Goal: Task Accomplishment & Management: Manage account settings

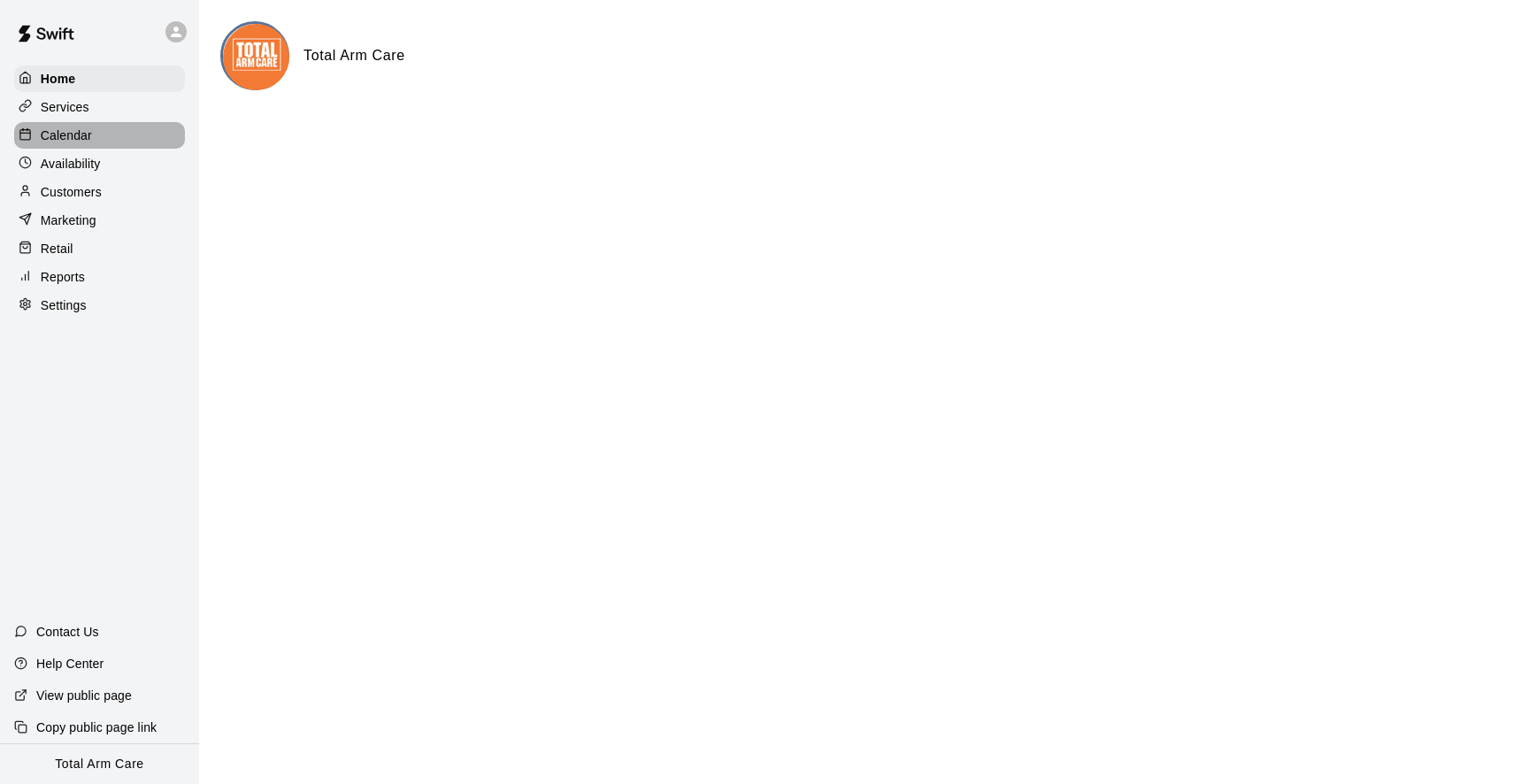
click at [78, 134] on p "Calendar" at bounding box center [66, 135] width 51 height 17
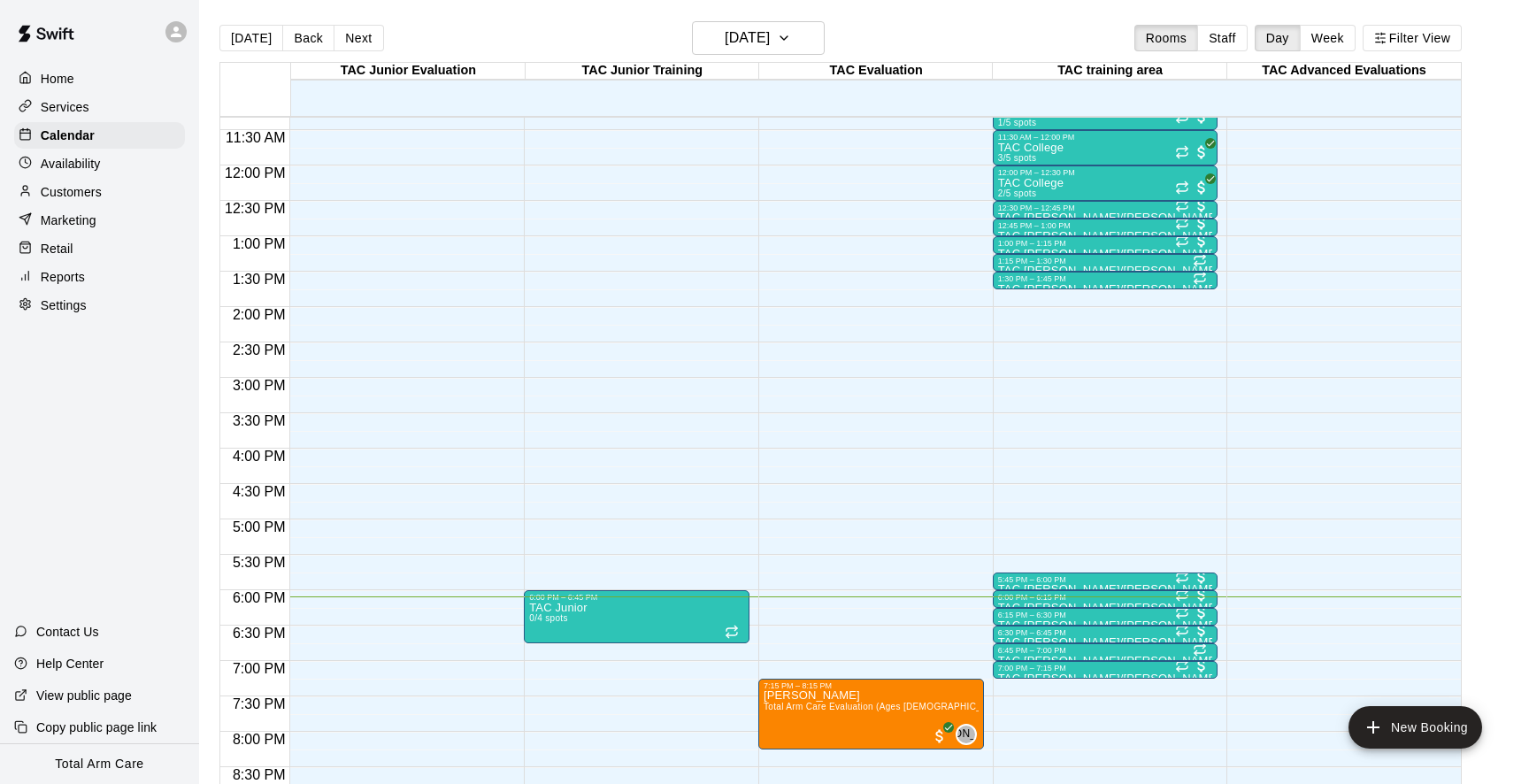
scroll to position [804, 0]
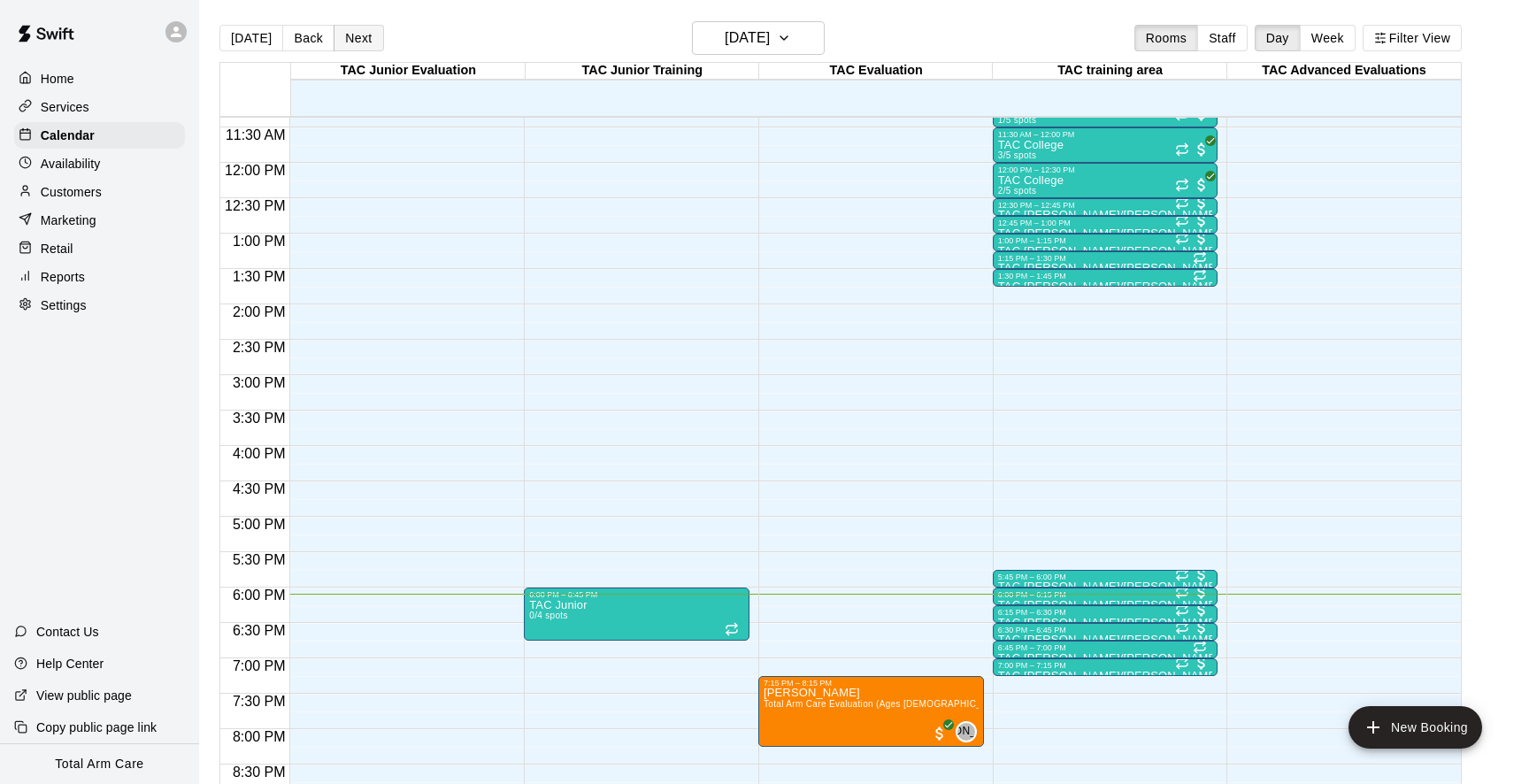
click at [354, 43] on button "Next" at bounding box center [358, 37] width 49 height 26
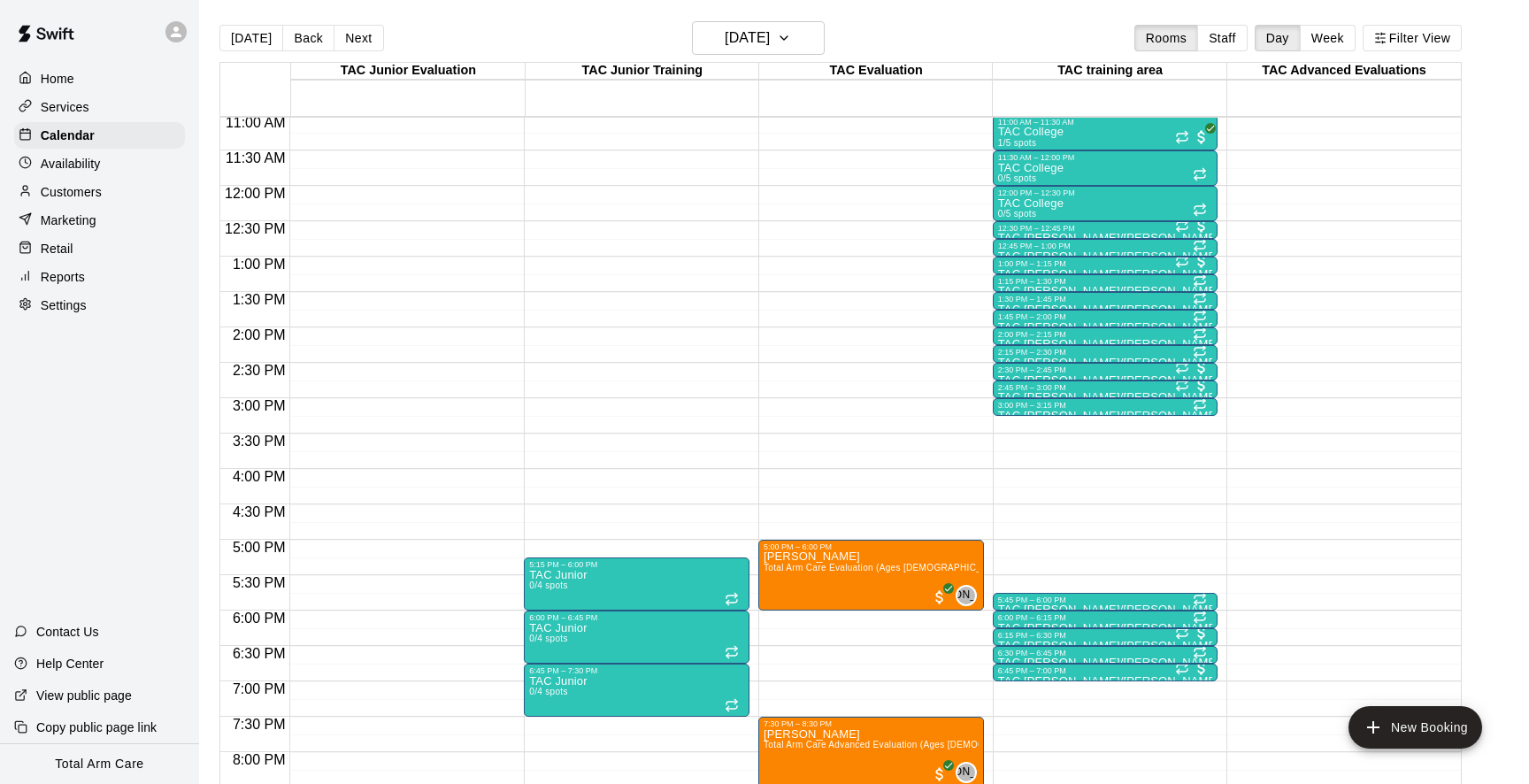
scroll to position [751, 0]
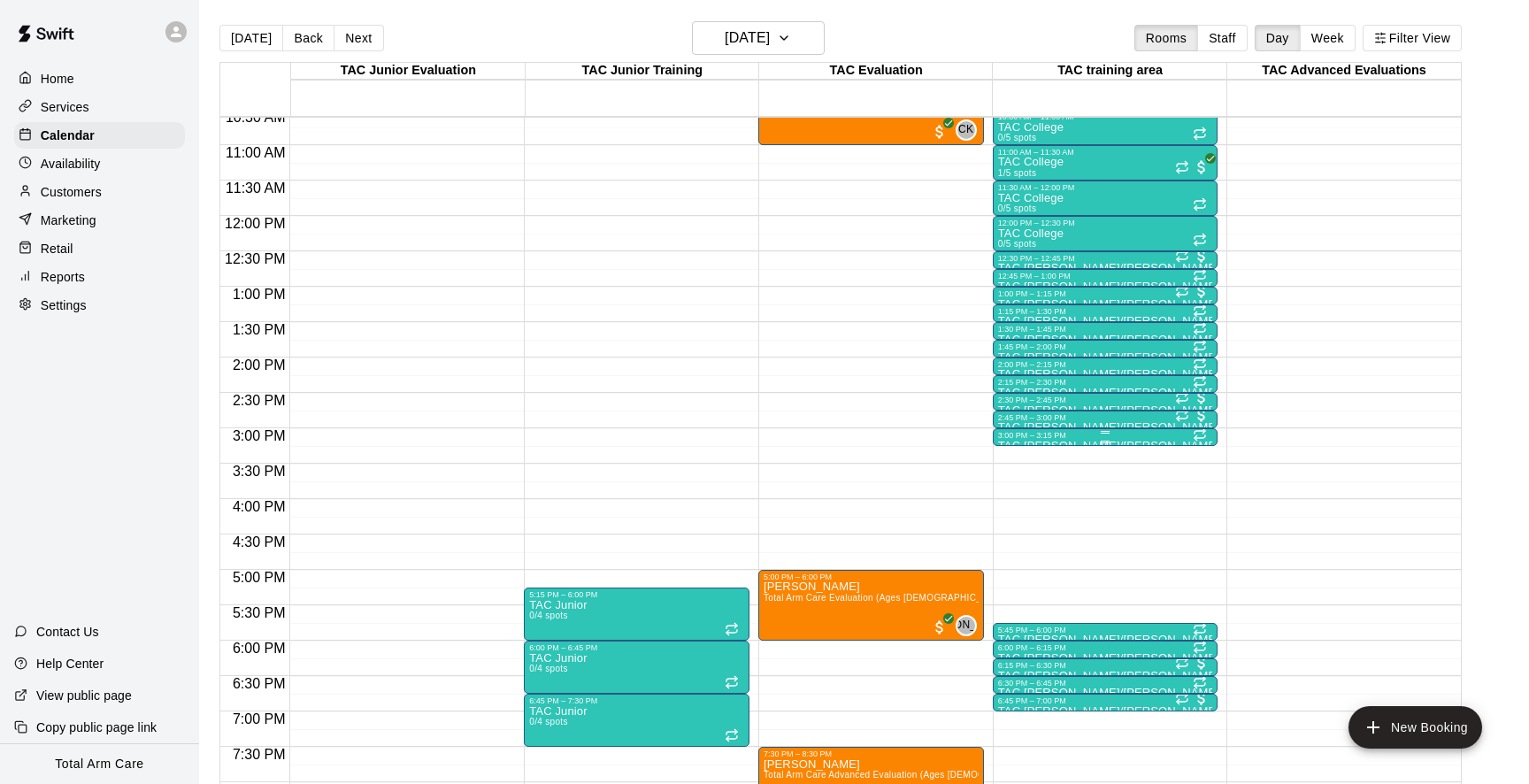
click at [1019, 440] on div "3:00 PM – 3:15 PM" at bounding box center [1106, 435] width 215 height 9
click at [1020, 541] on icon "delete" at bounding box center [1015, 533] width 21 height 21
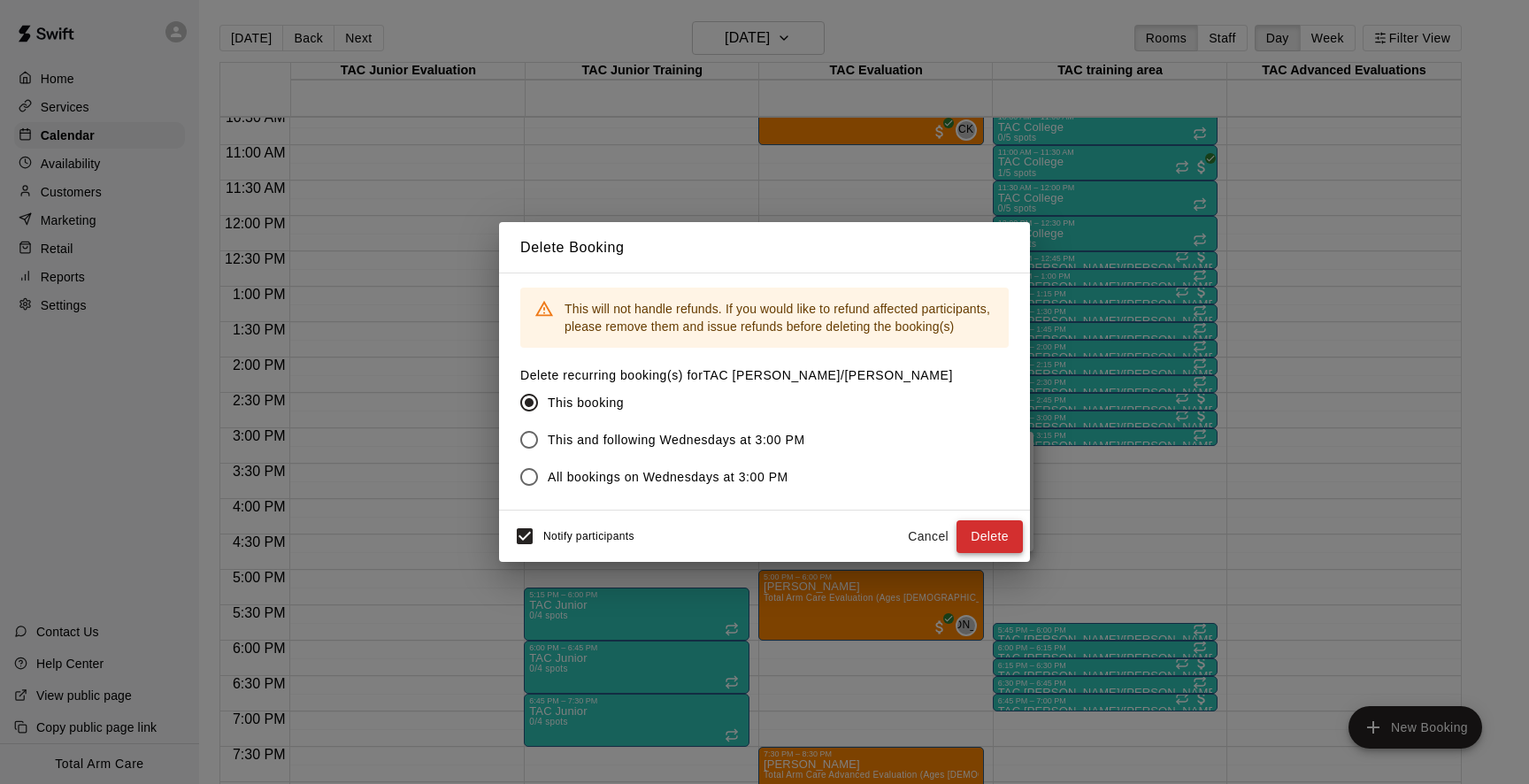
click at [1005, 531] on button "Delete" at bounding box center [990, 536] width 66 height 33
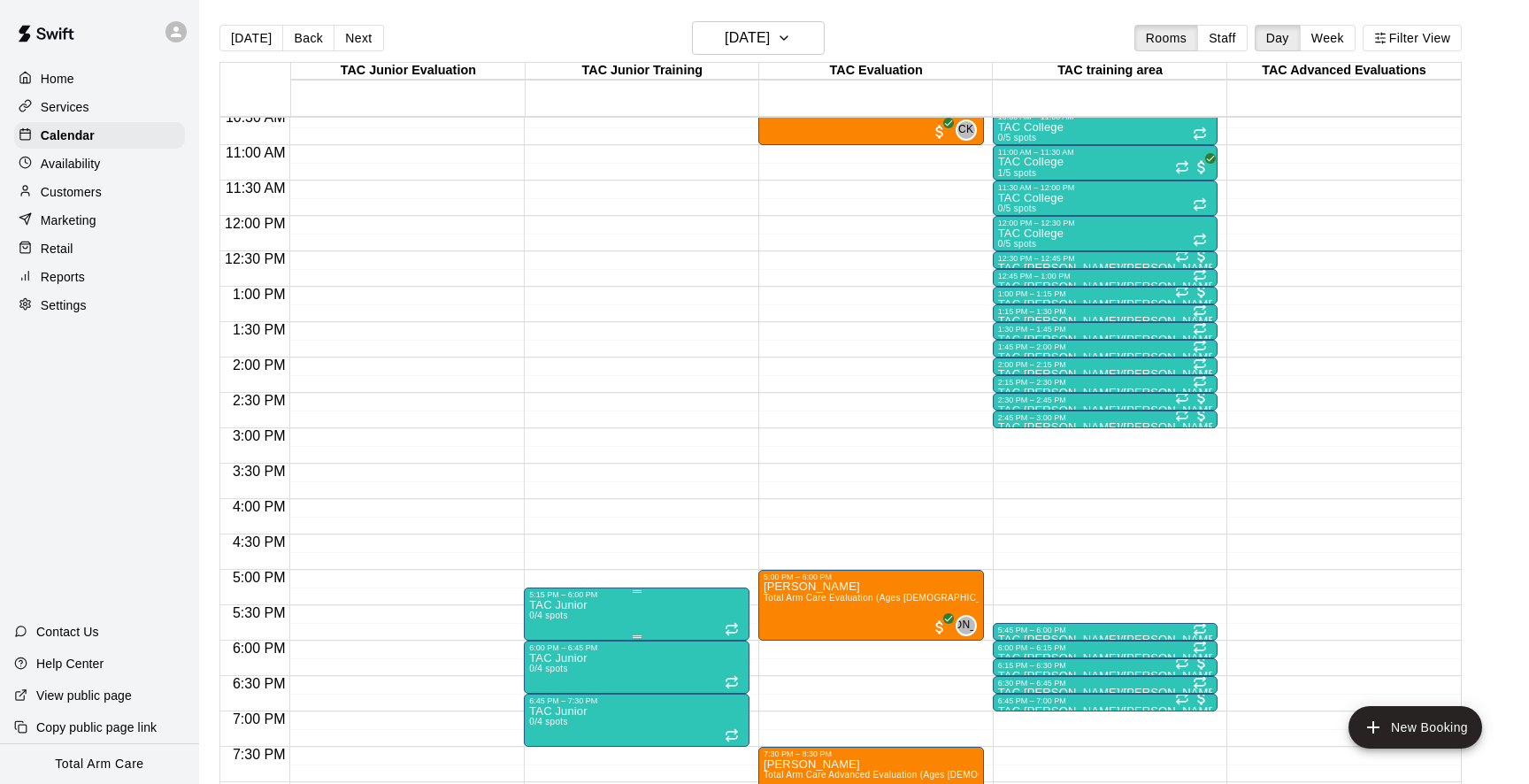
click at [546, 706] on icon "delete" at bounding box center [548, 702] width 13 height 15
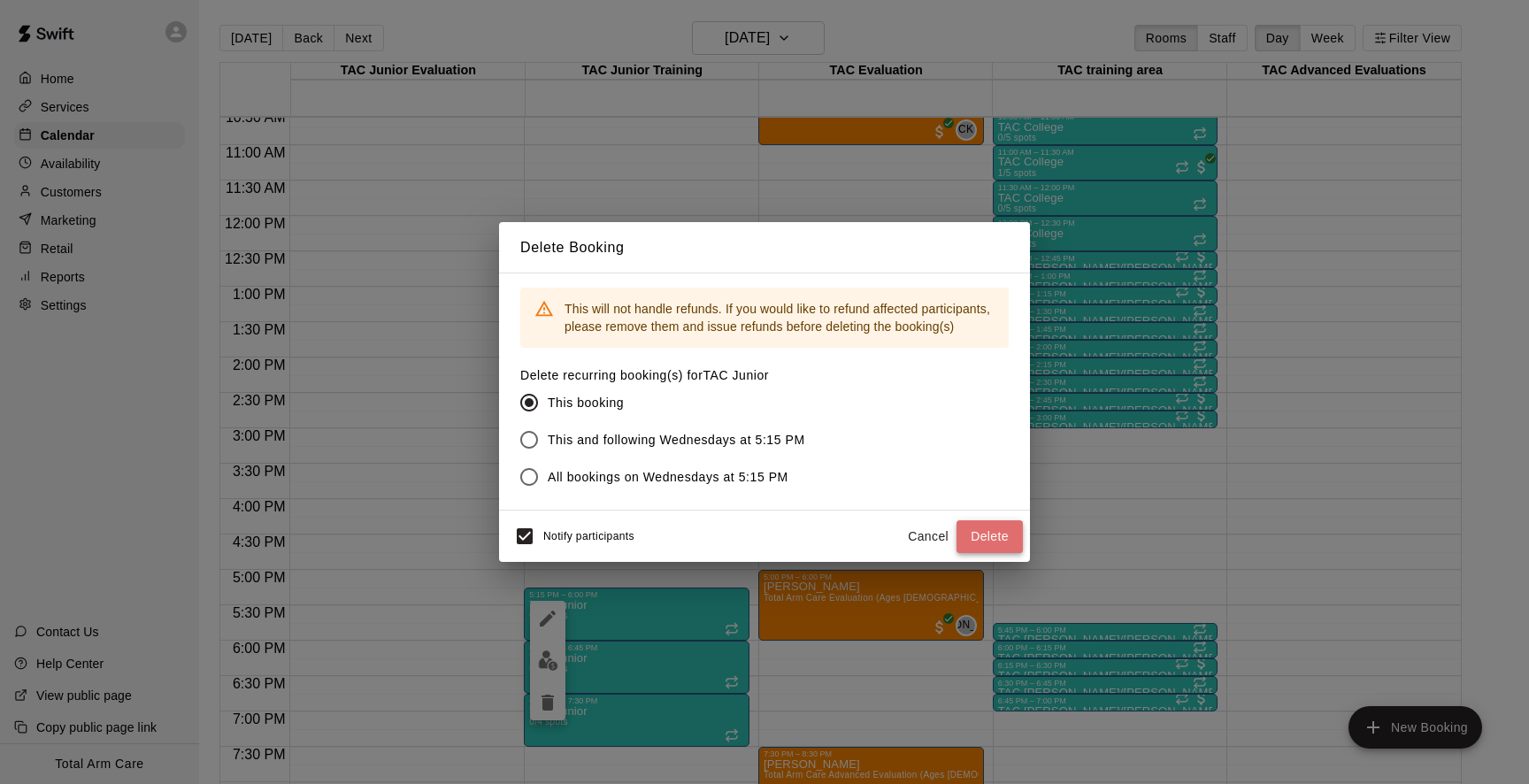
click at [984, 530] on button "Delete" at bounding box center [990, 536] width 66 height 33
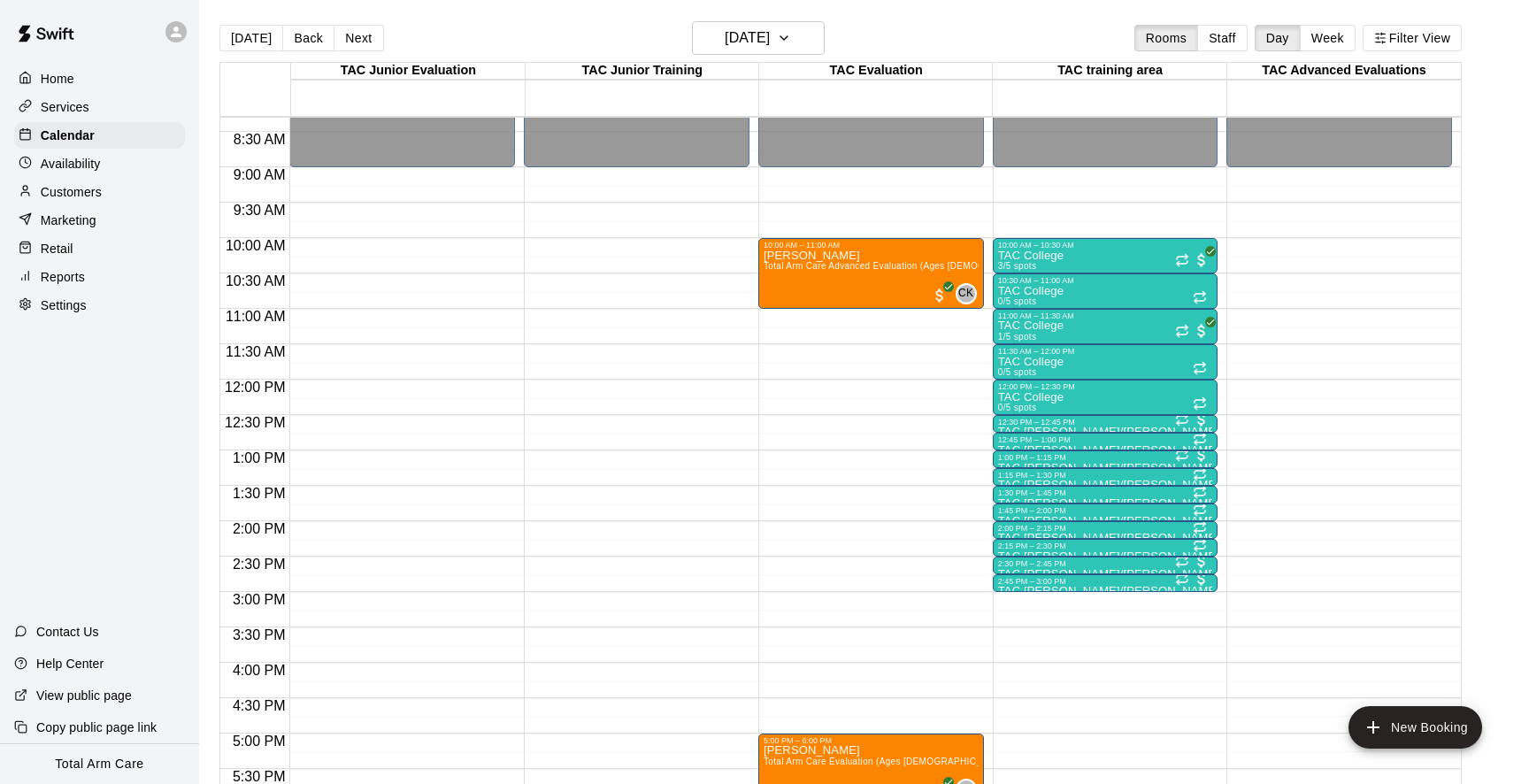
scroll to position [555, 0]
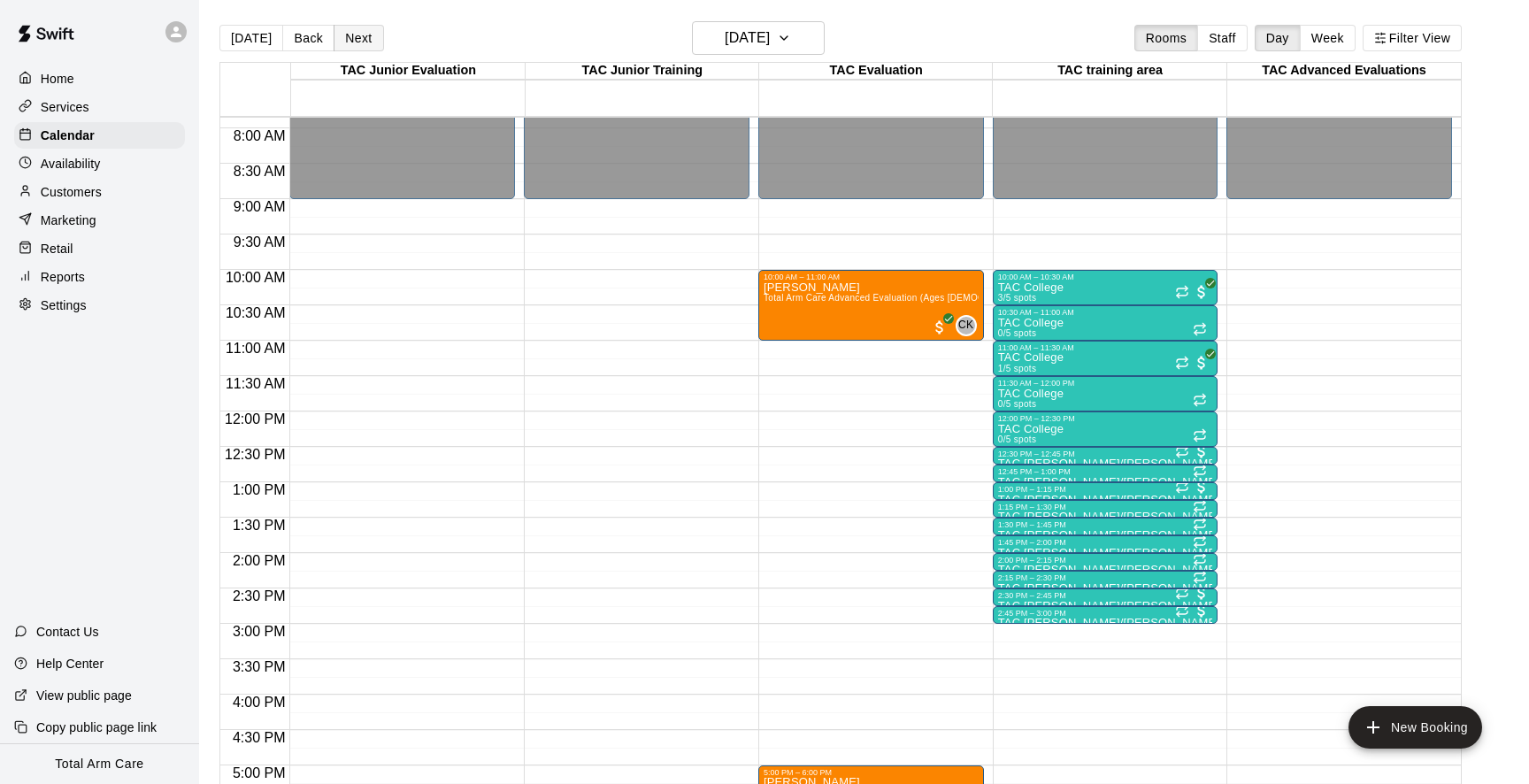
click at [353, 41] on button "Next" at bounding box center [358, 37] width 49 height 26
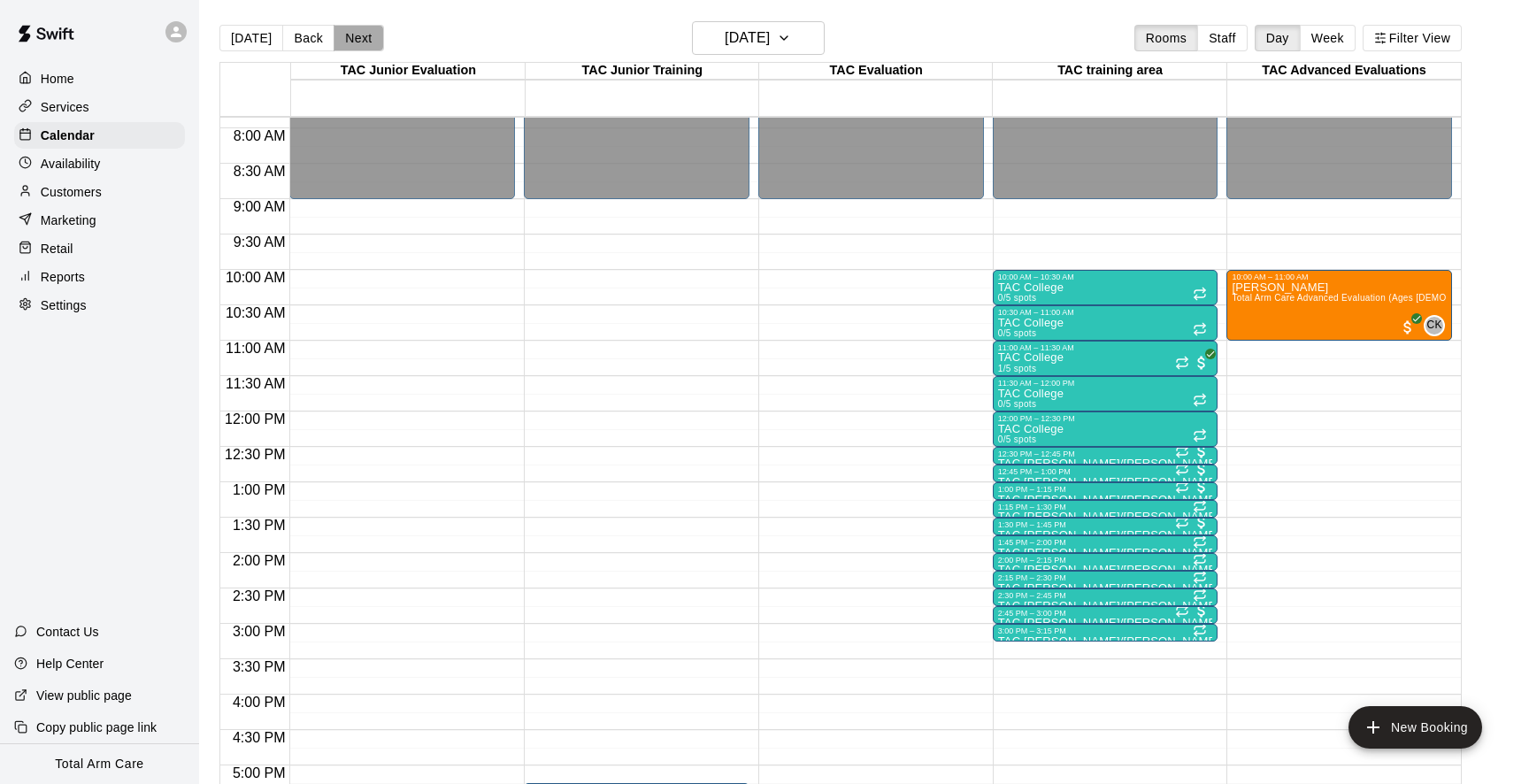
click at [353, 41] on button "Next" at bounding box center [358, 37] width 49 height 26
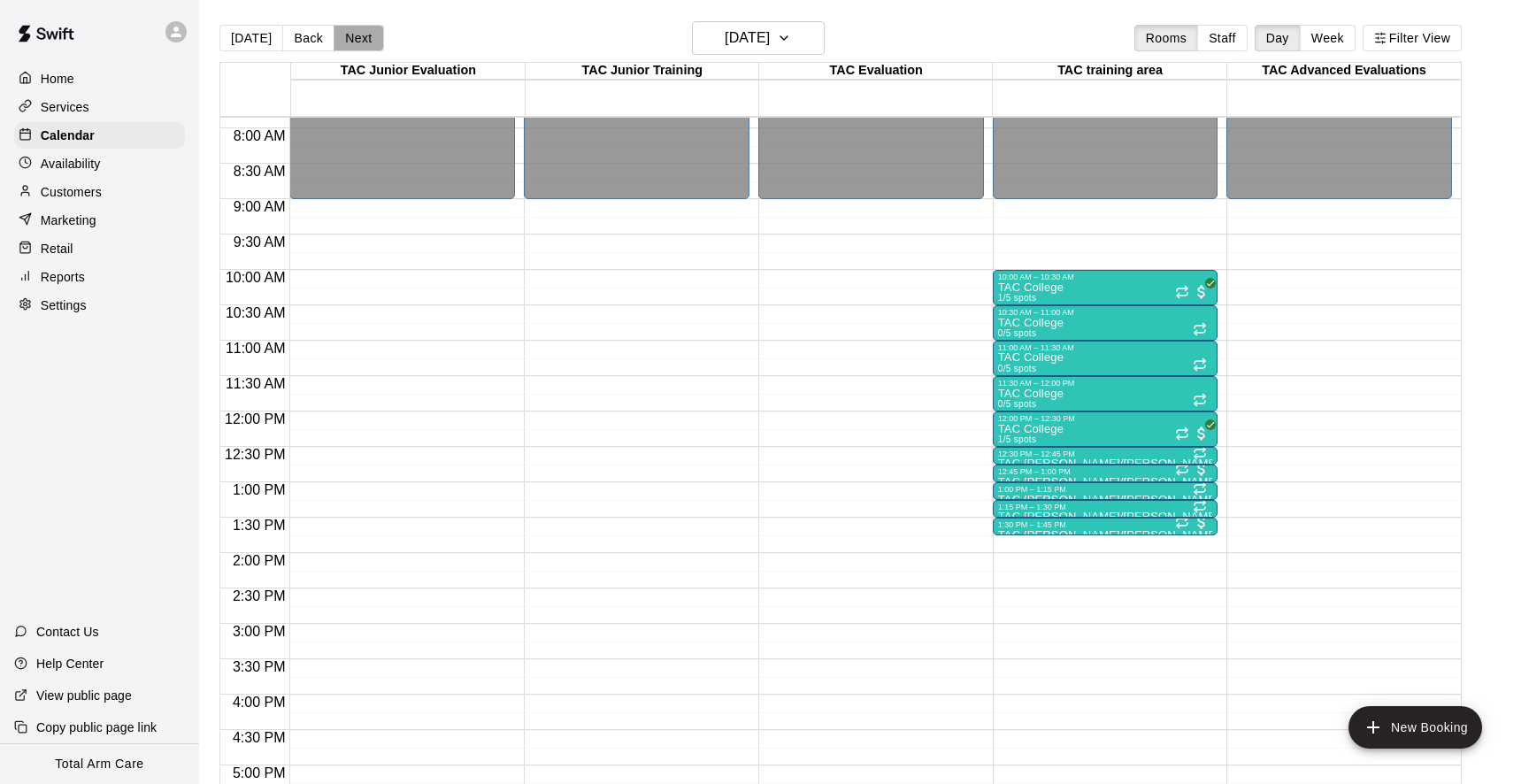
click at [353, 41] on button "Next" at bounding box center [358, 37] width 49 height 26
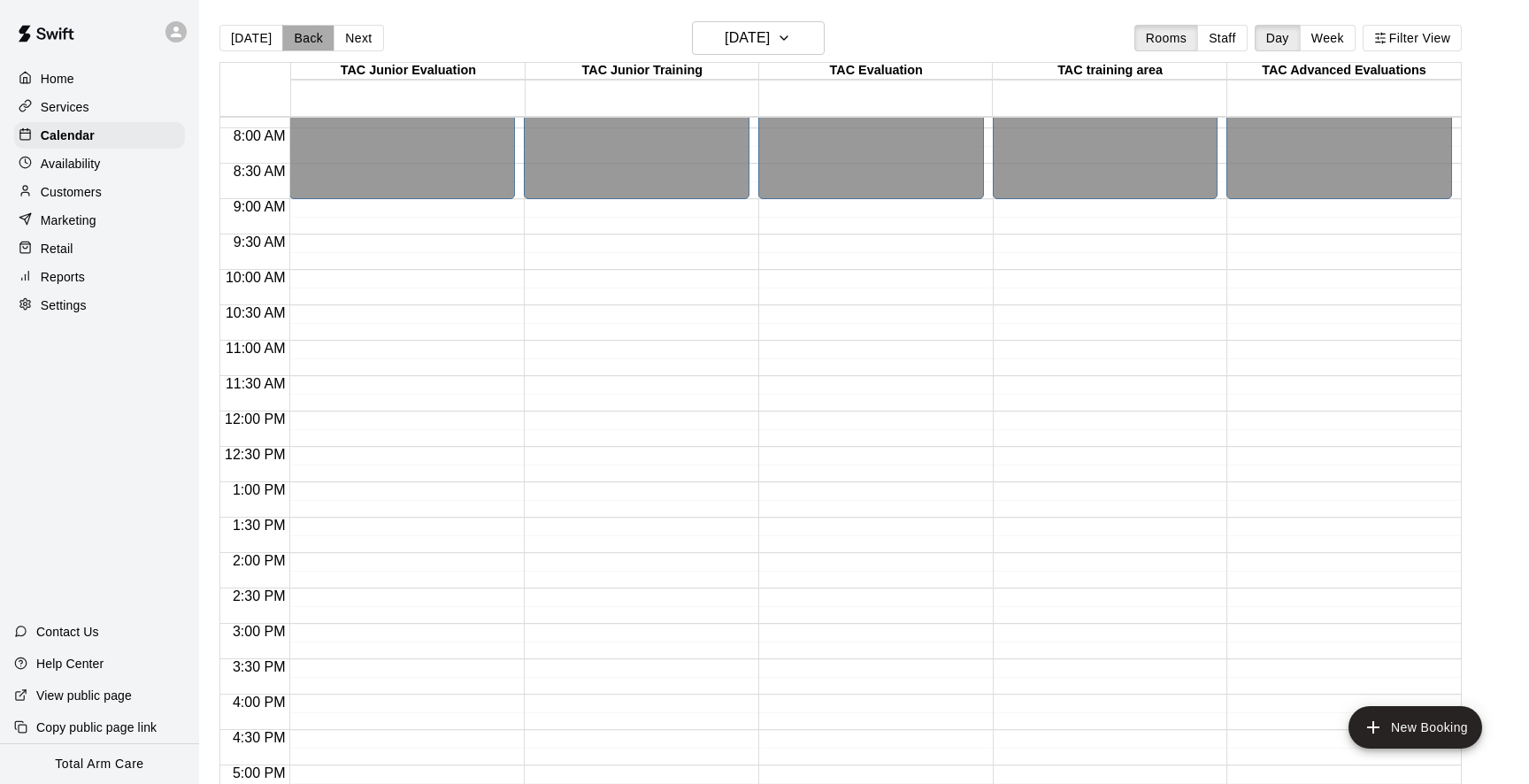
click at [288, 45] on button "Back" at bounding box center [308, 37] width 52 height 26
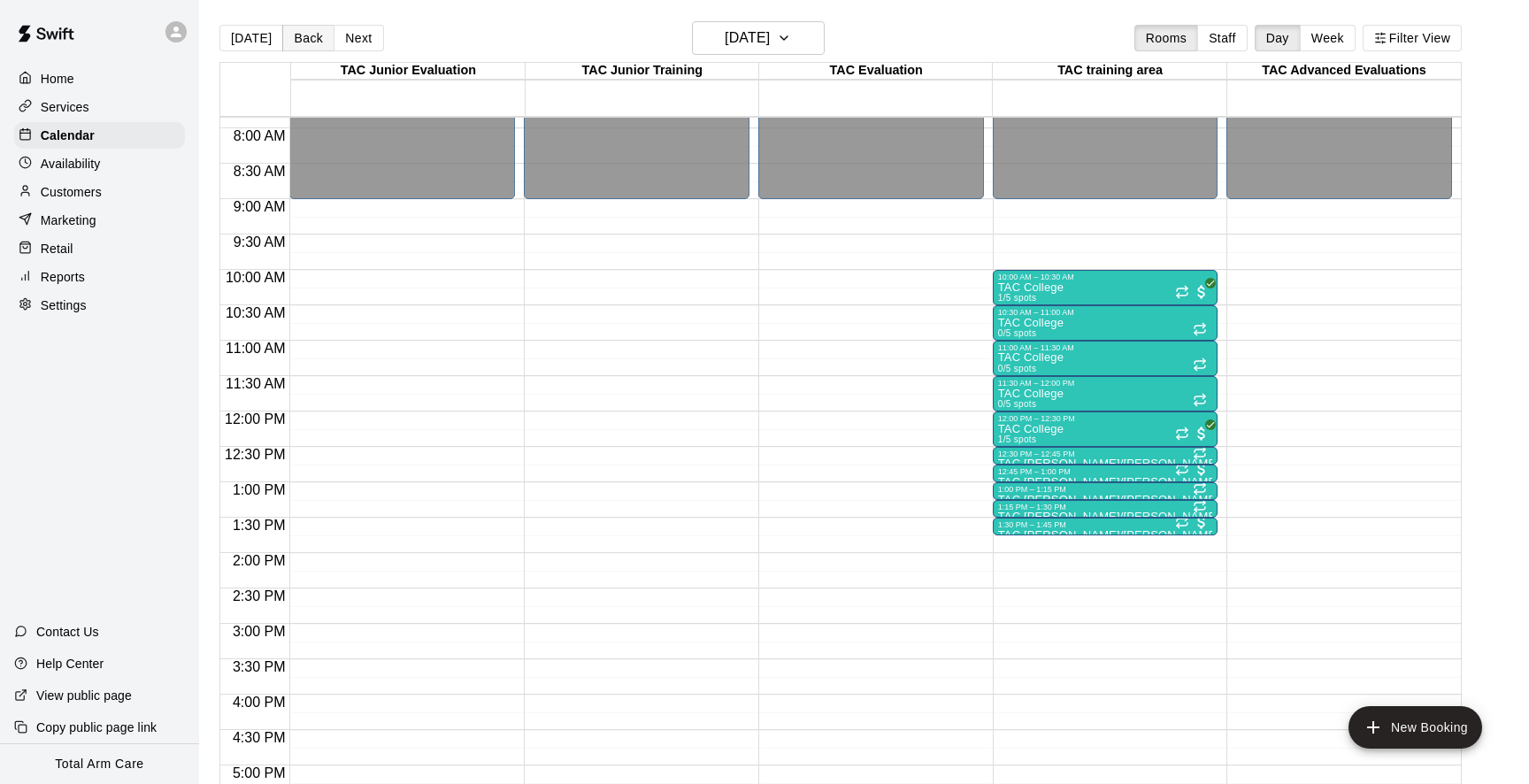
click at [297, 38] on button "Back" at bounding box center [308, 37] width 52 height 26
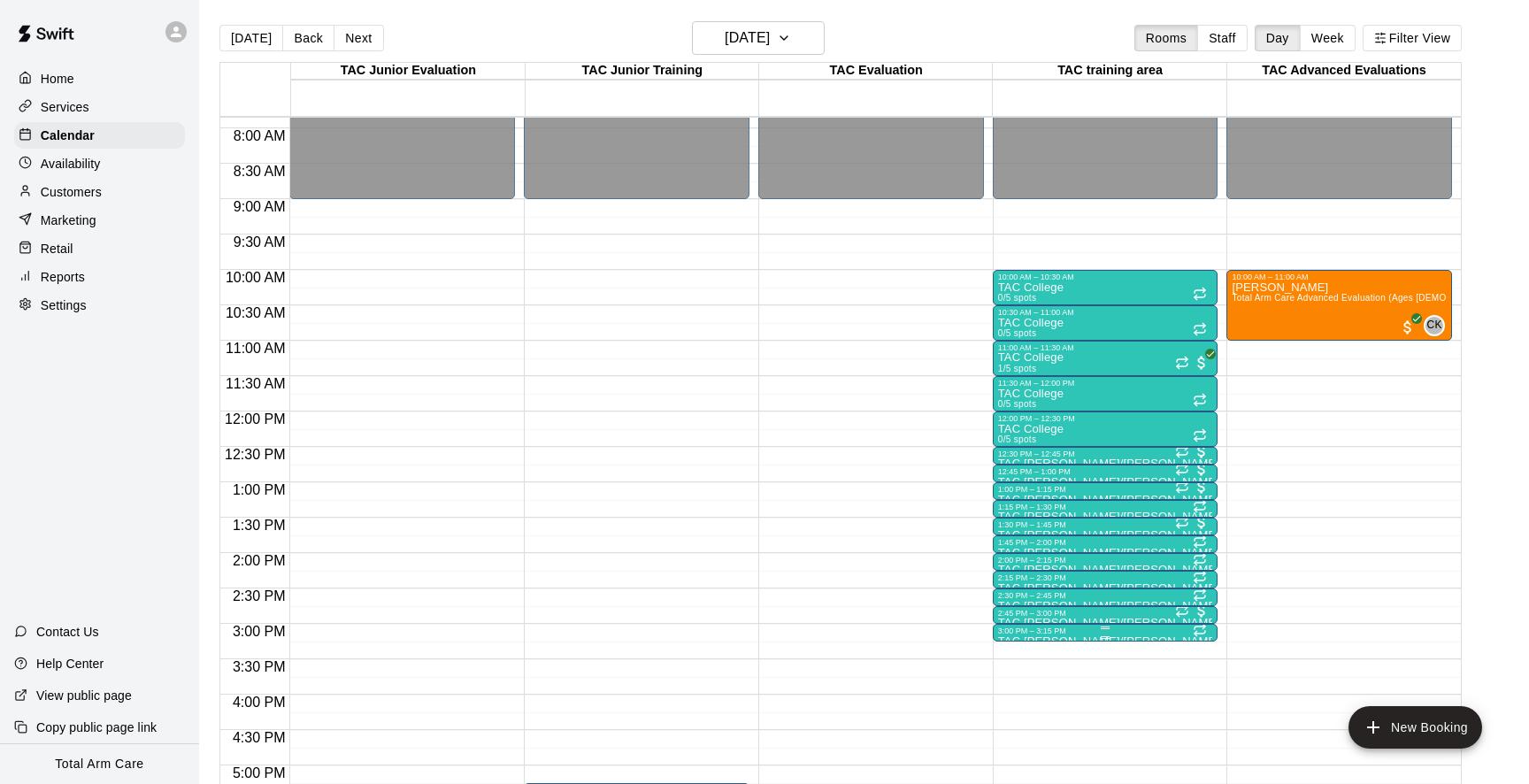
click at [1082, 626] on div at bounding box center [1106, 627] width 215 height 3
click at [1019, 731] on icon "delete" at bounding box center [1016, 728] width 13 height 15
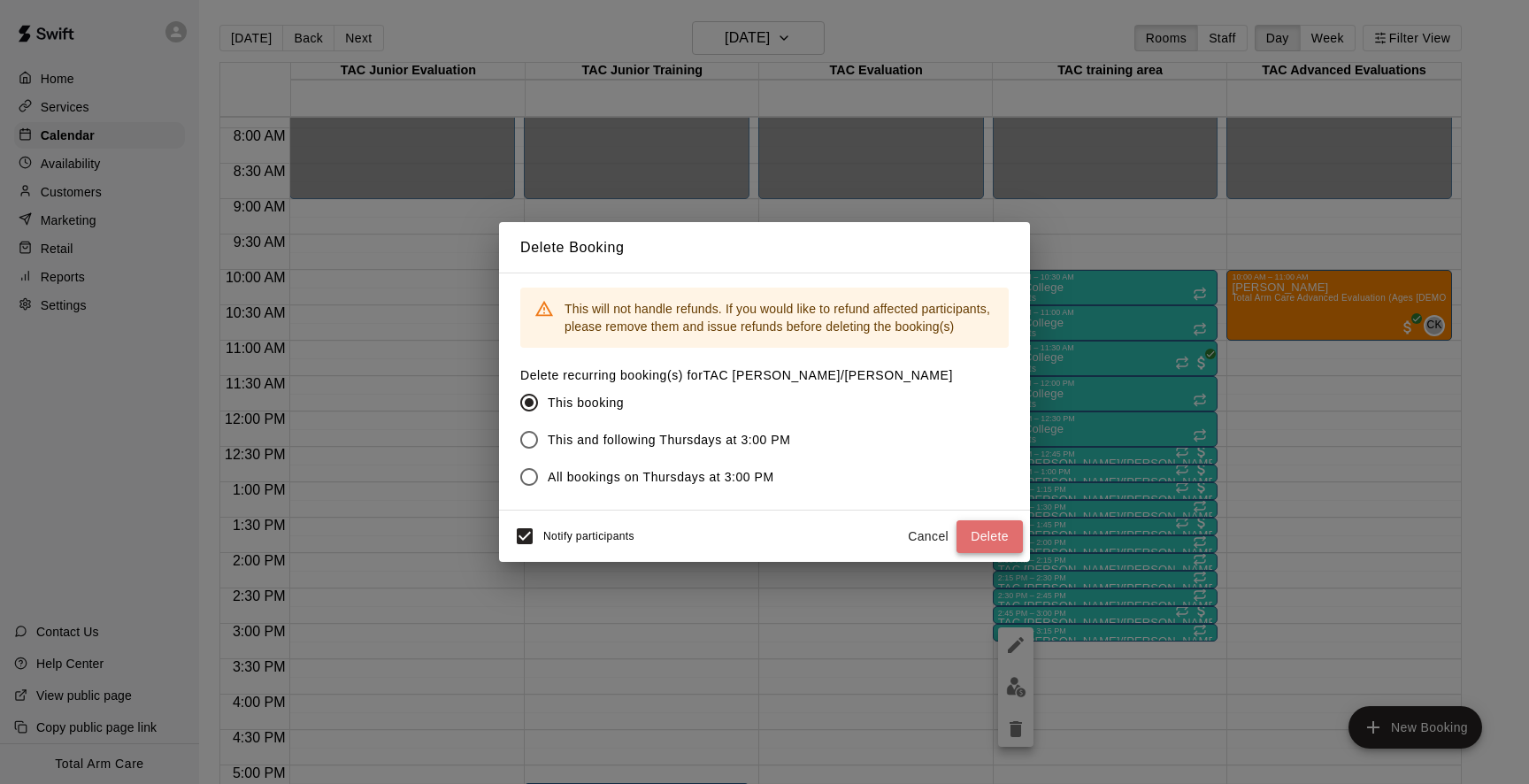
click at [995, 527] on button "Delete" at bounding box center [990, 536] width 66 height 33
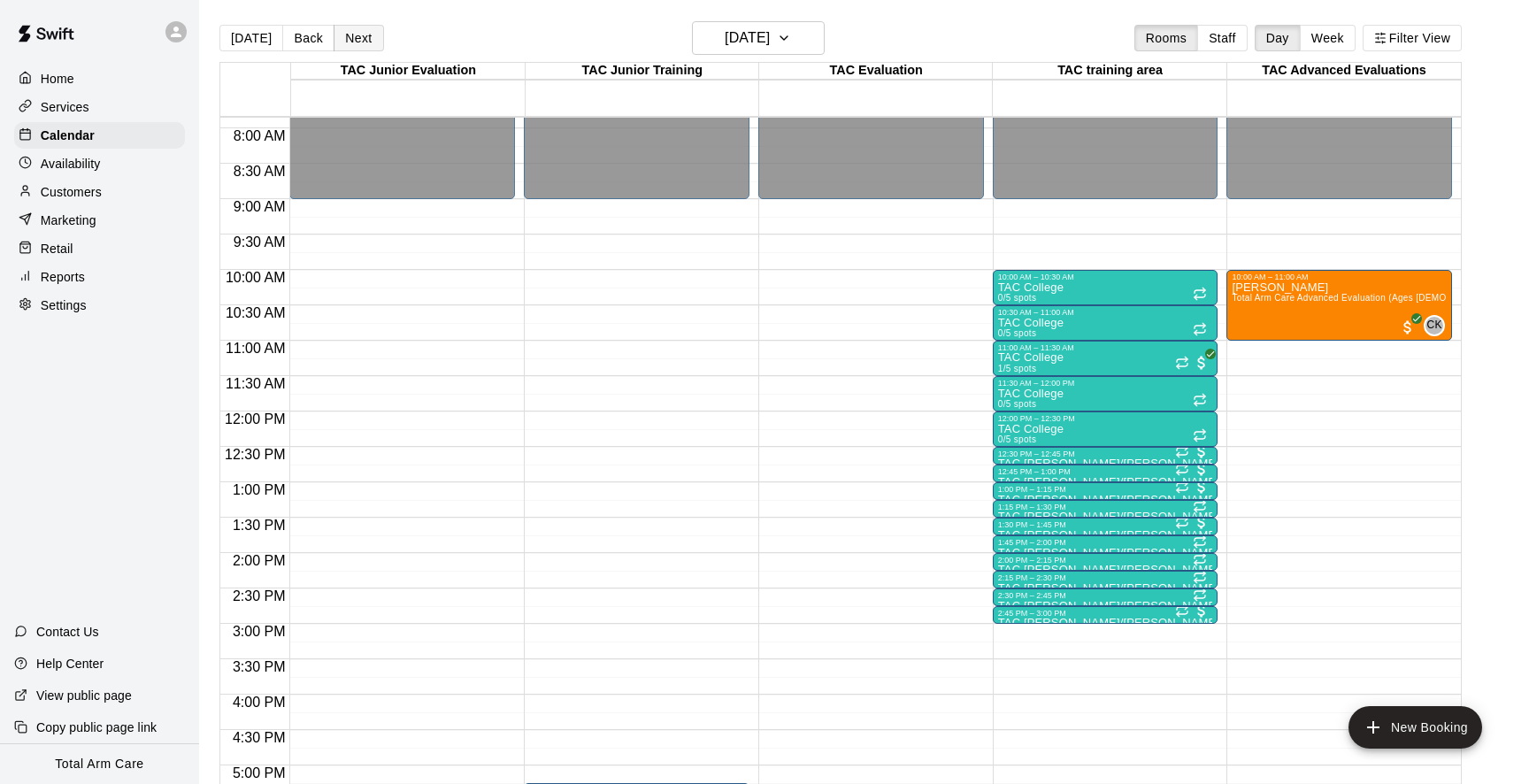
click at [341, 36] on button "Next" at bounding box center [358, 37] width 49 height 26
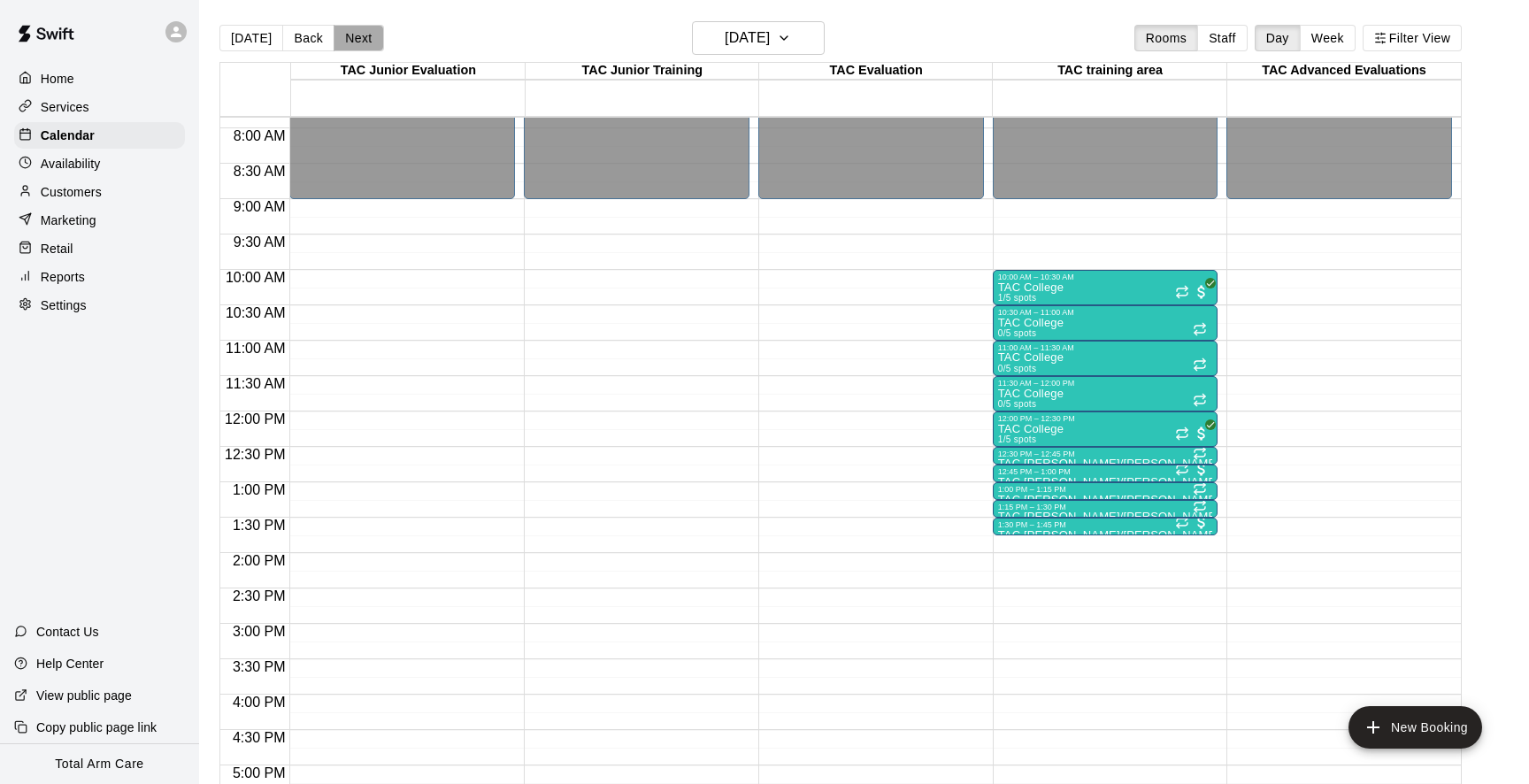
click at [341, 36] on button "Next" at bounding box center [358, 37] width 49 height 26
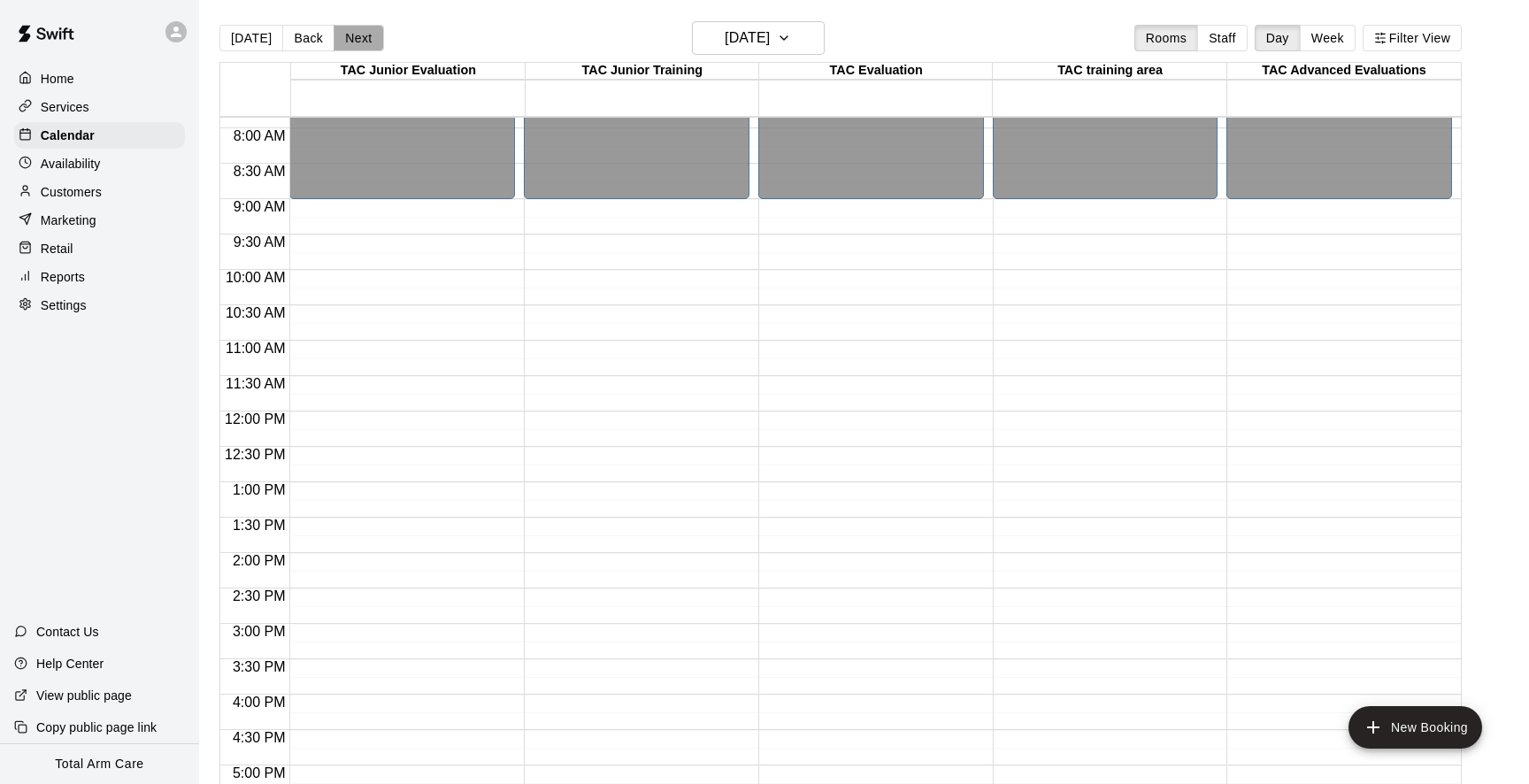
click at [341, 36] on button "Next" at bounding box center [358, 37] width 49 height 26
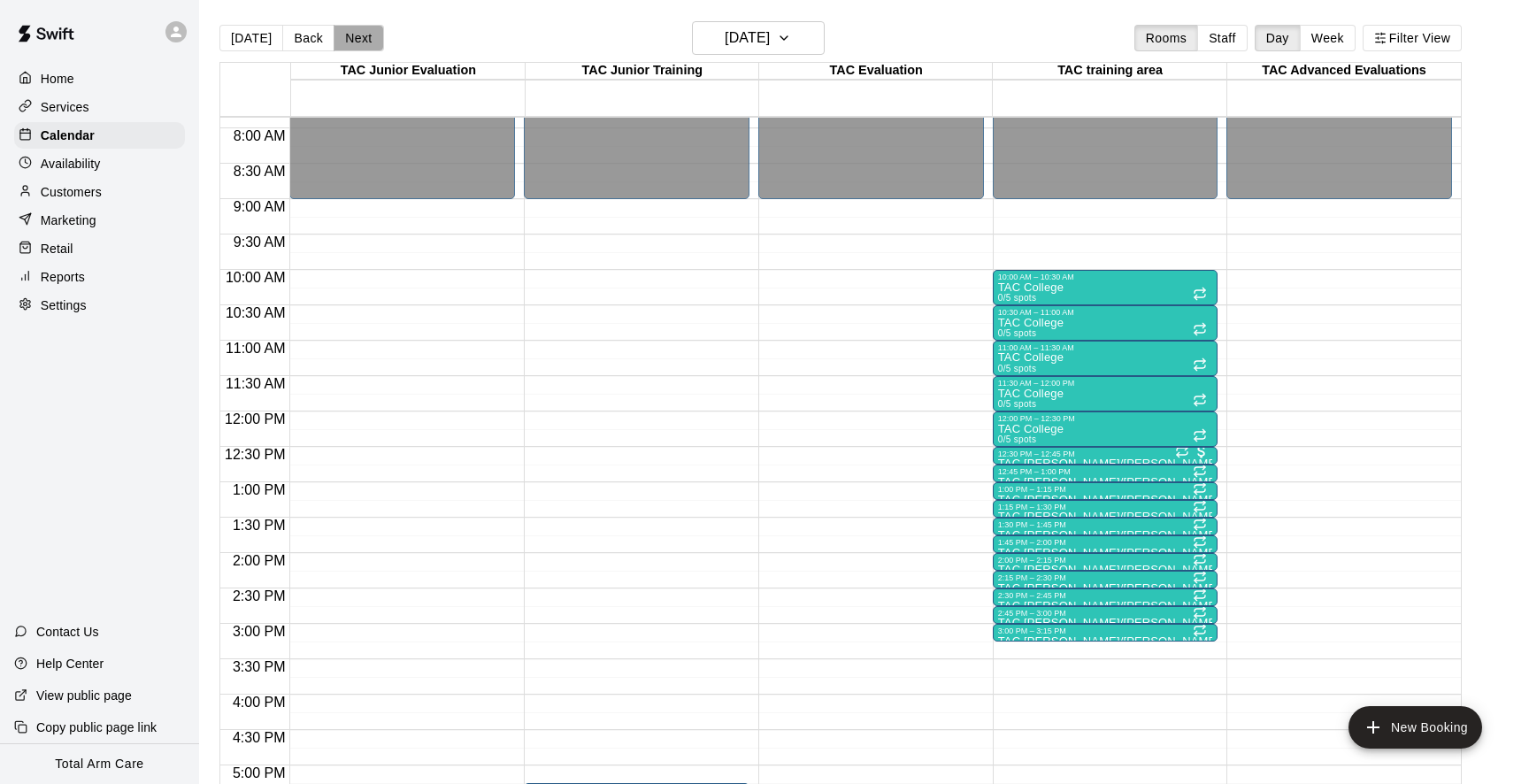
click at [341, 36] on button "Next" at bounding box center [358, 37] width 49 height 26
click at [341, 36] on div "[DATE] Back [DATE][DATE] Rooms Staff Day Week Filter View TAC Junior Evaluation…" at bounding box center [841, 412] width 1242 height 784
click at [341, 36] on button "Next" at bounding box center [358, 37] width 49 height 26
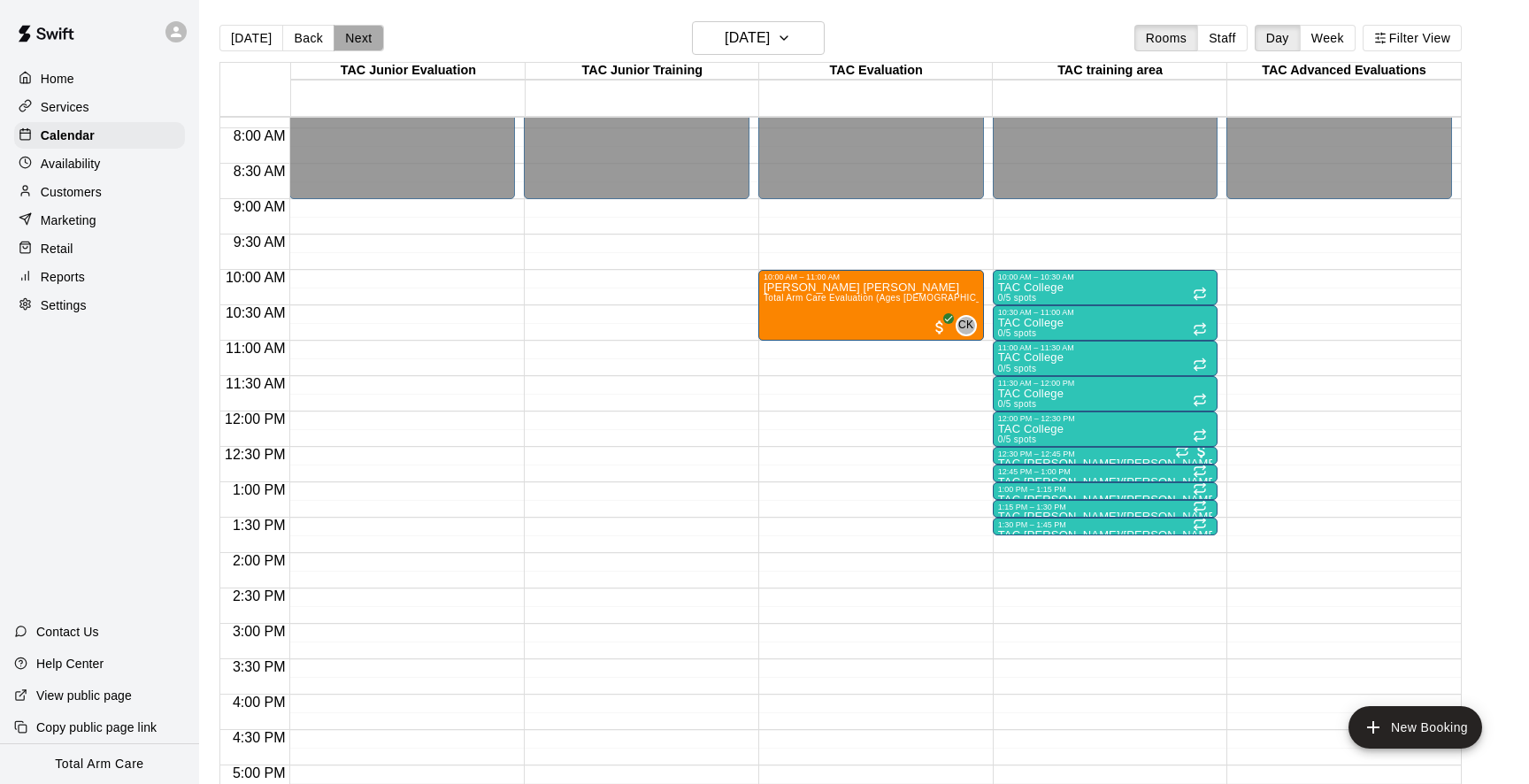
click at [341, 36] on button "Next" at bounding box center [358, 37] width 49 height 26
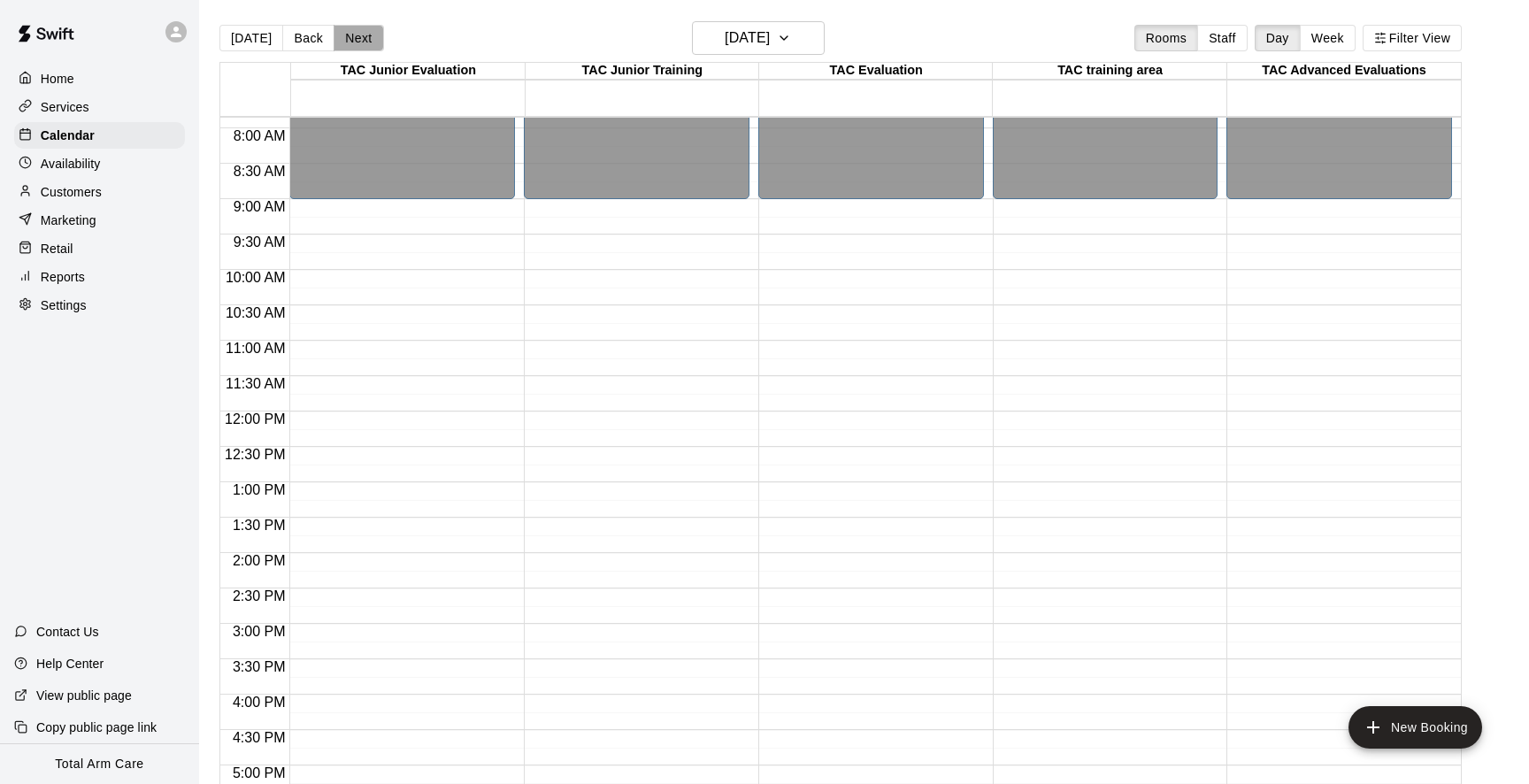
click at [341, 36] on button "Next" at bounding box center [358, 37] width 49 height 26
click at [348, 30] on button "Next" at bounding box center [358, 37] width 49 height 26
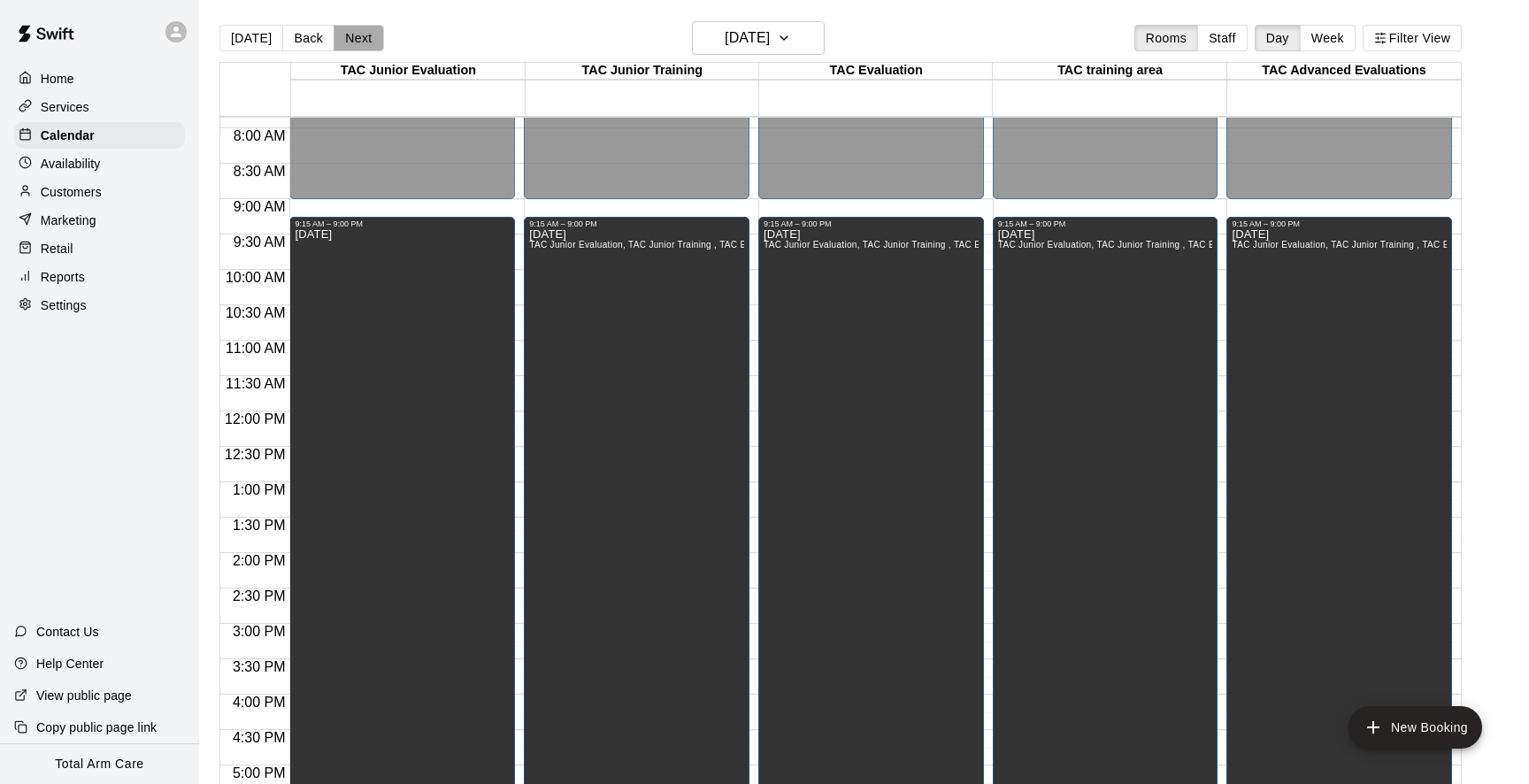
click at [352, 34] on button "Next" at bounding box center [358, 37] width 49 height 26
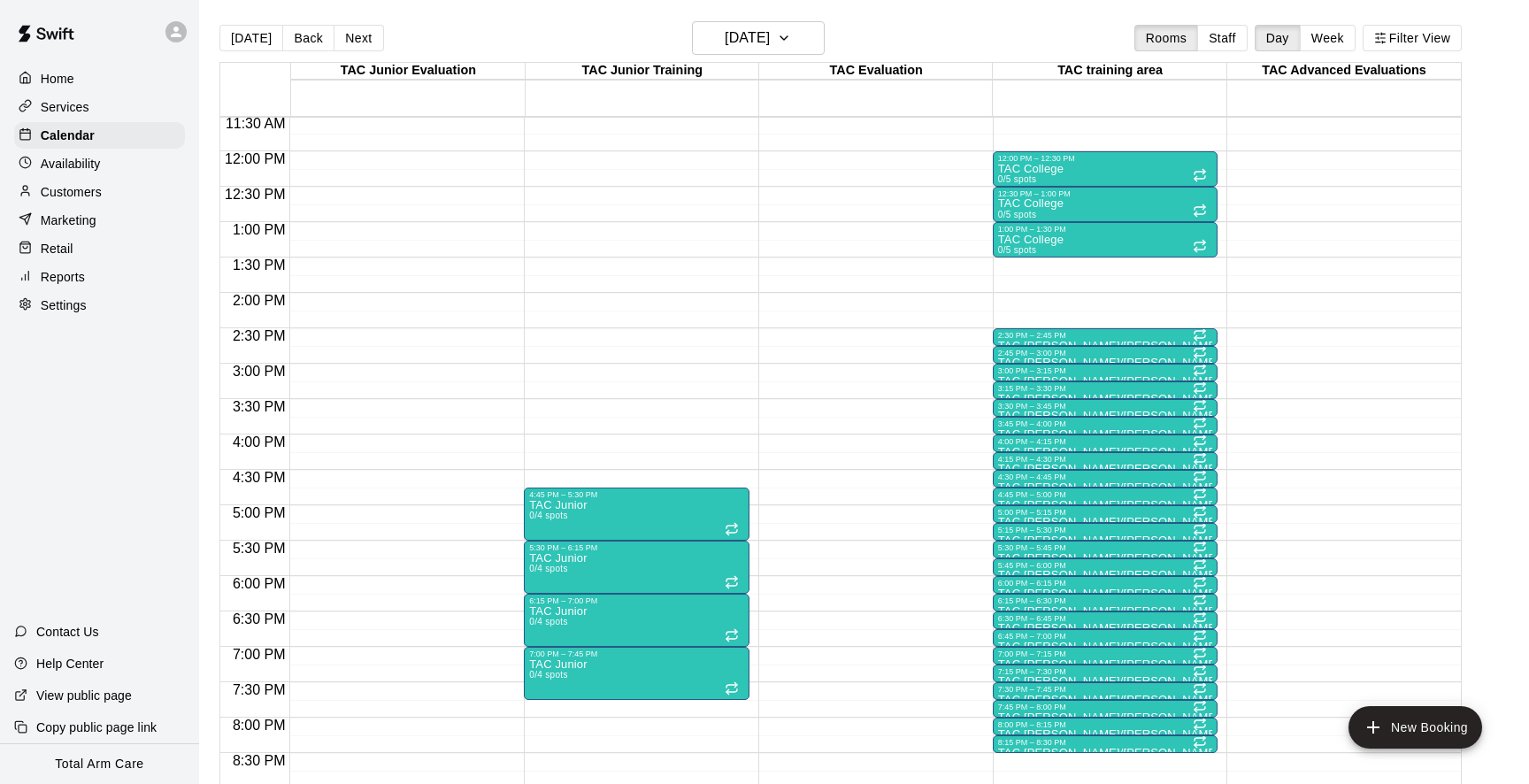
scroll to position [802, 0]
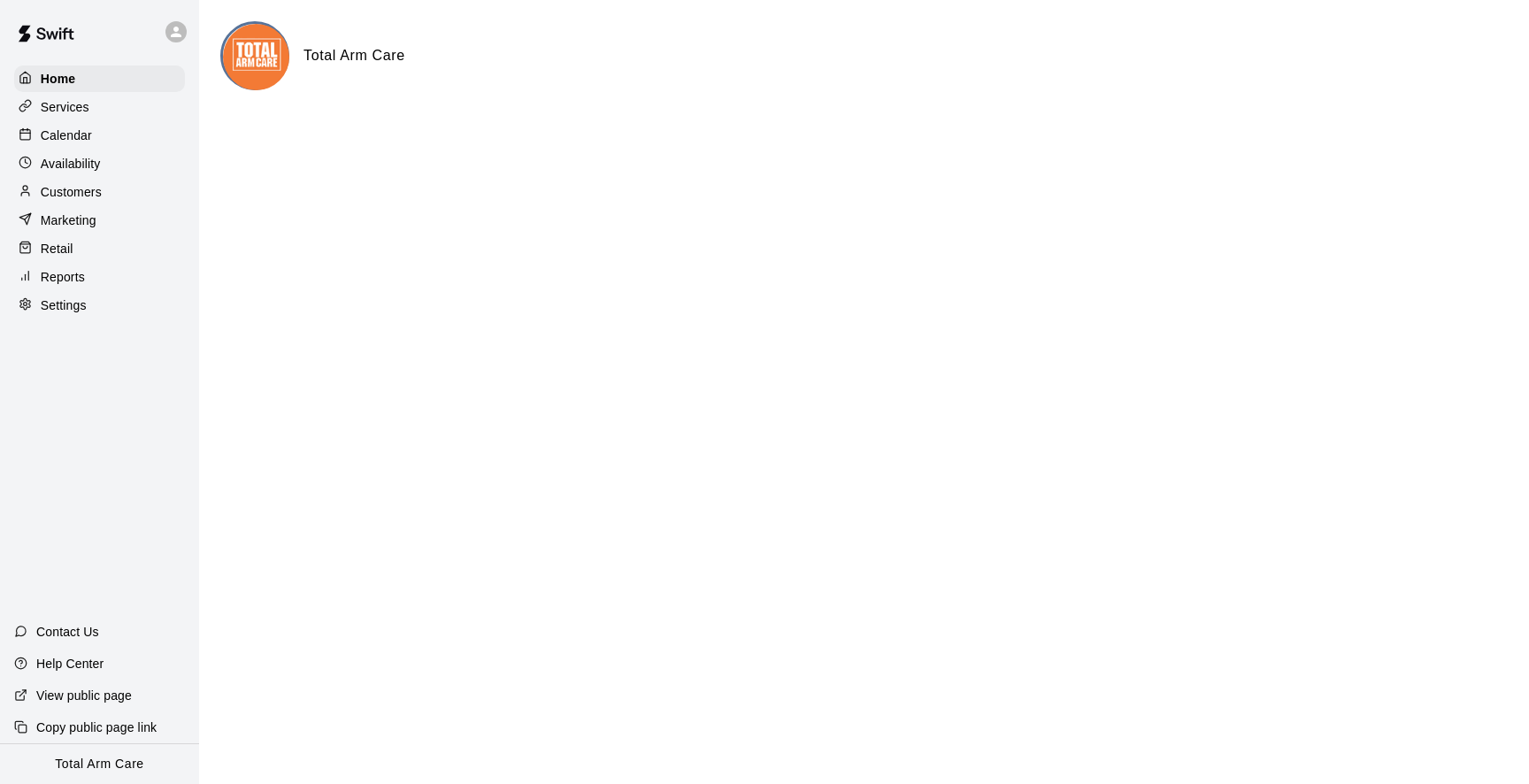
click at [109, 134] on div "Calendar" at bounding box center [100, 135] width 171 height 26
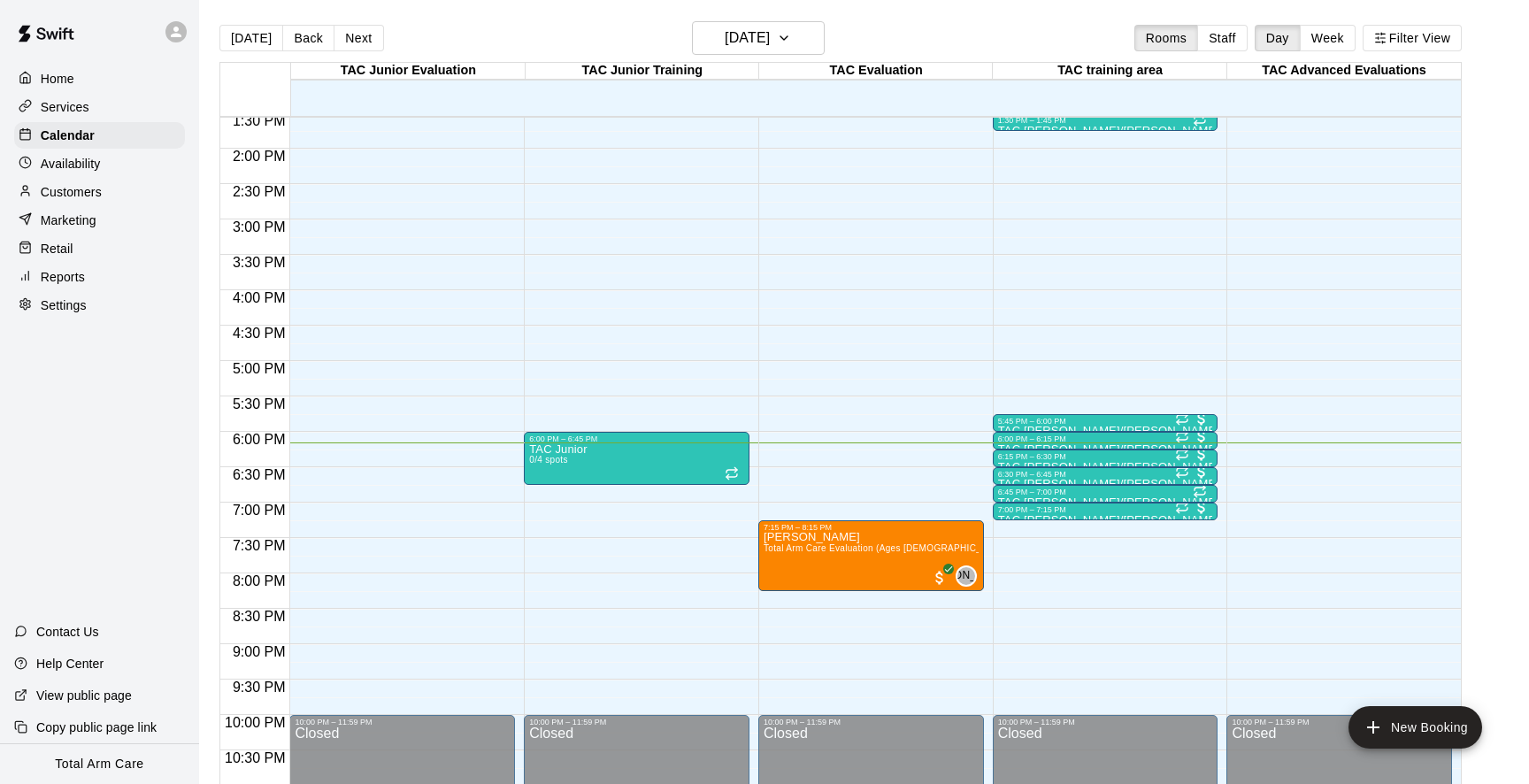
scroll to position [925, 0]
